Goal: Find specific page/section: Find specific page/section

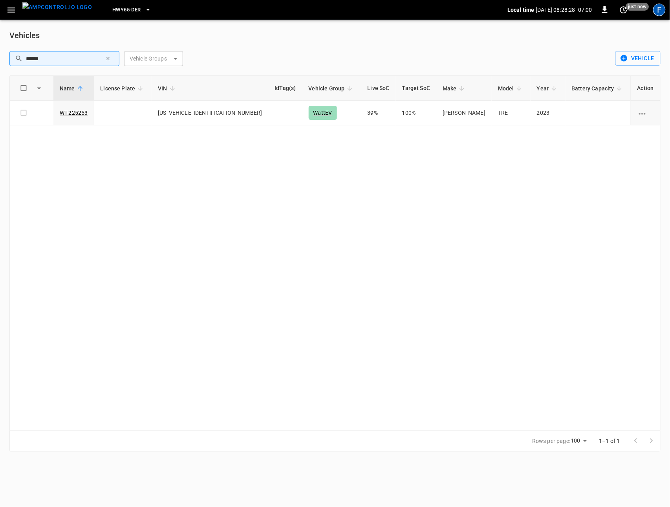
click at [657, 9] on div "F" at bounding box center [659, 10] width 13 height 13
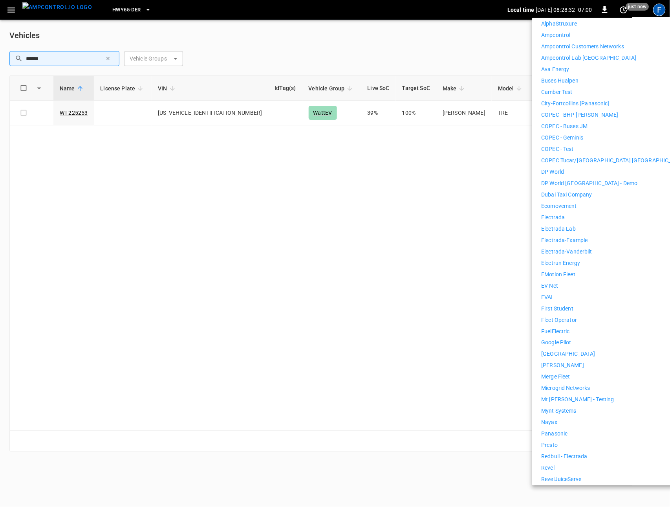
scroll to position [186, 0]
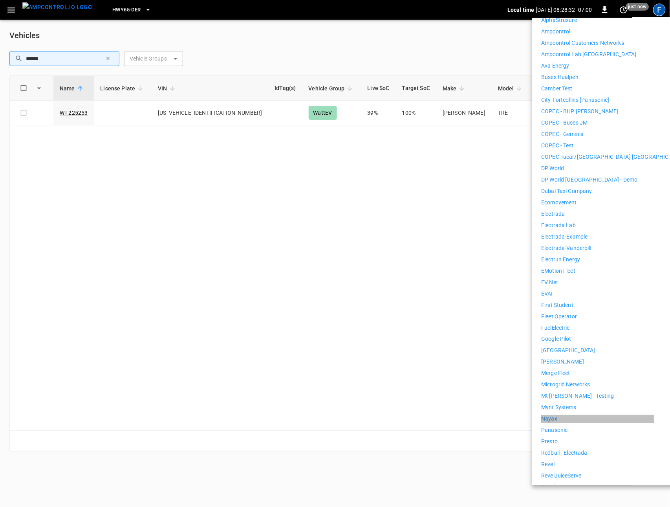
click at [553, 415] on p "Nayax" at bounding box center [550, 419] width 16 height 8
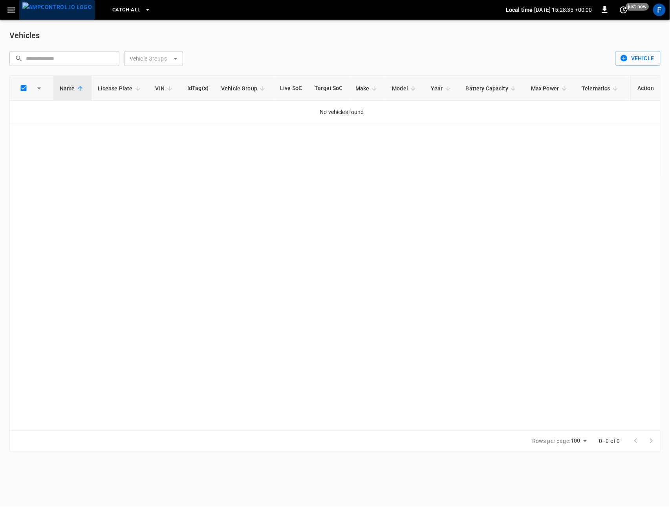
click at [59, 6] on img "menu" at bounding box center [57, 7] width 70 height 10
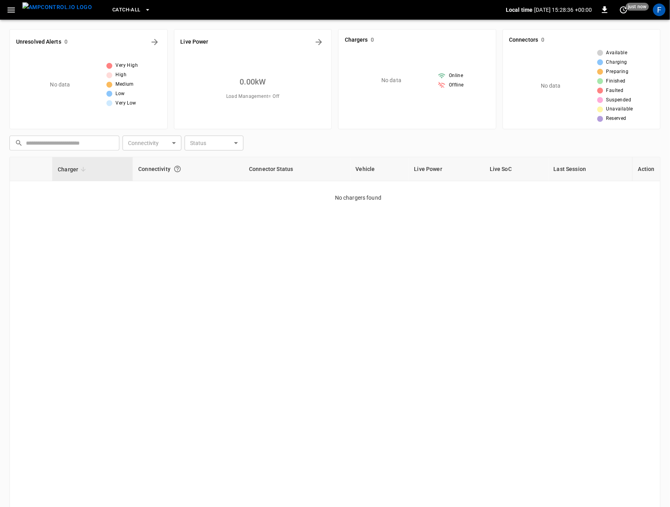
click at [13, 6] on icon "button" at bounding box center [11, 10] width 10 height 10
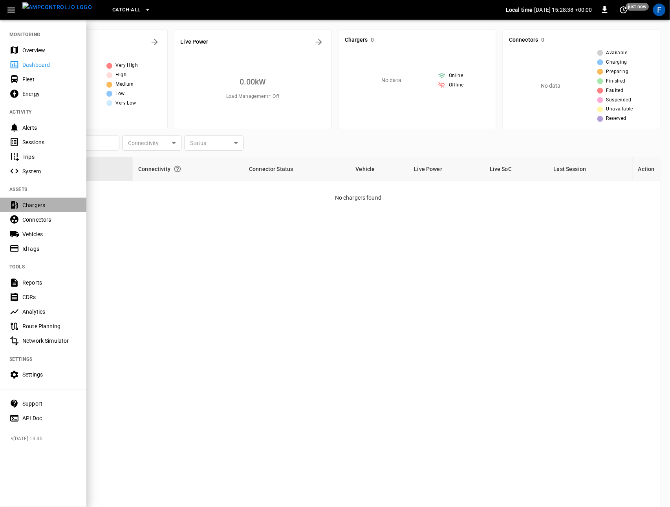
drag, startPoint x: 50, startPoint y: 199, endPoint x: 55, endPoint y: 198, distance: 6.0
click at [50, 199] on div "Chargers" at bounding box center [43, 205] width 86 height 15
